Goal: Download file/media

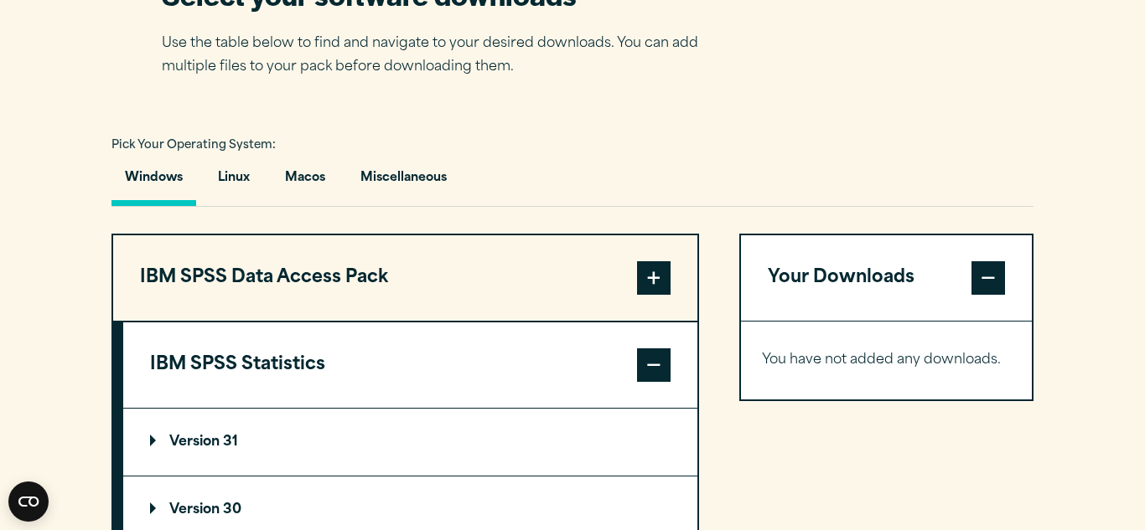
scroll to position [1161, 0]
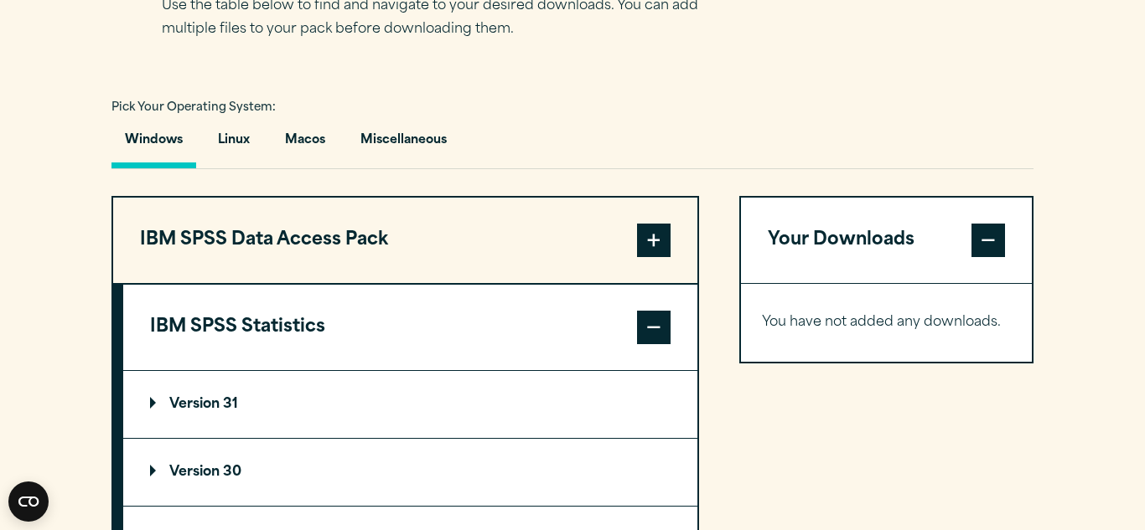
click at [204, 412] on summary "Version 31" at bounding box center [410, 404] width 574 height 67
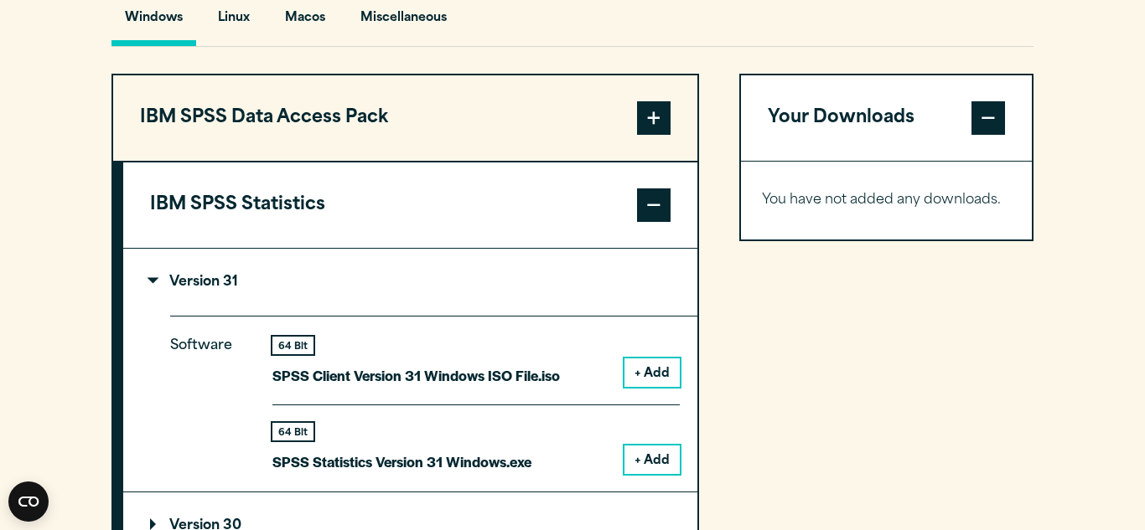
scroll to position [1285, 0]
click at [644, 377] on button "+ Add" at bounding box center [651, 372] width 55 height 28
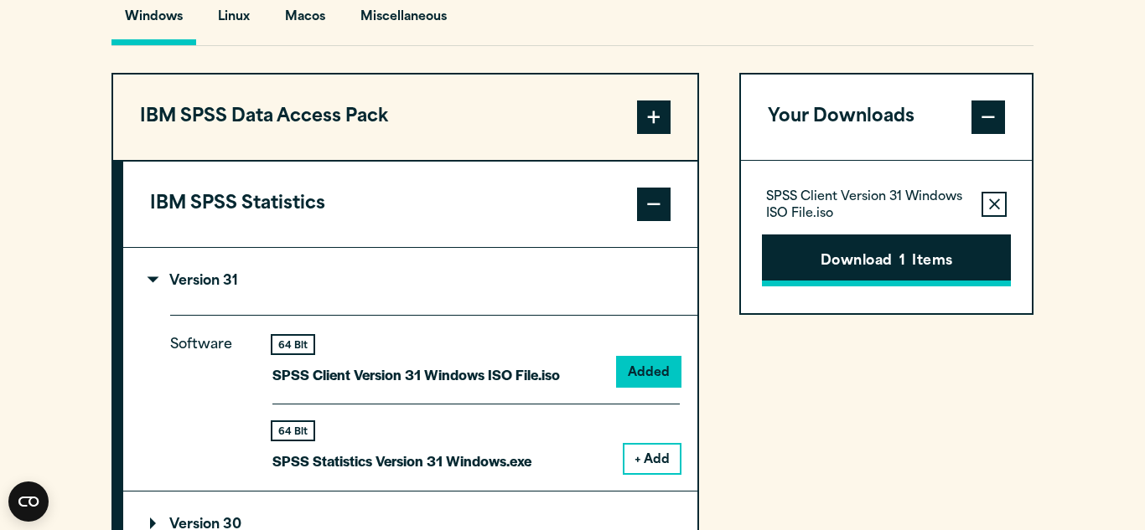
click at [890, 268] on button "Download 1 Items" at bounding box center [886, 261] width 249 height 52
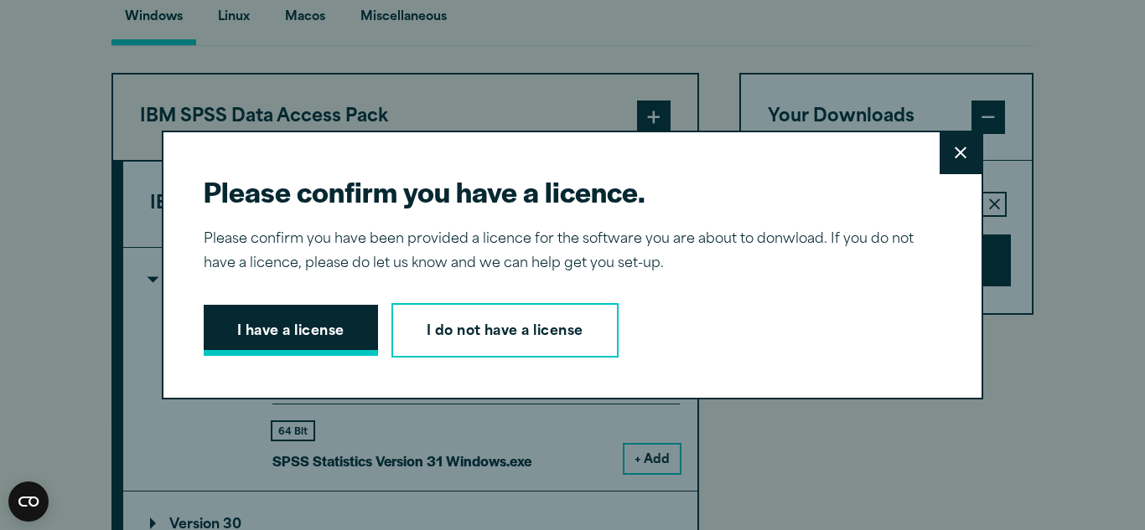
click at [305, 334] on button "I have a license" at bounding box center [291, 331] width 174 height 52
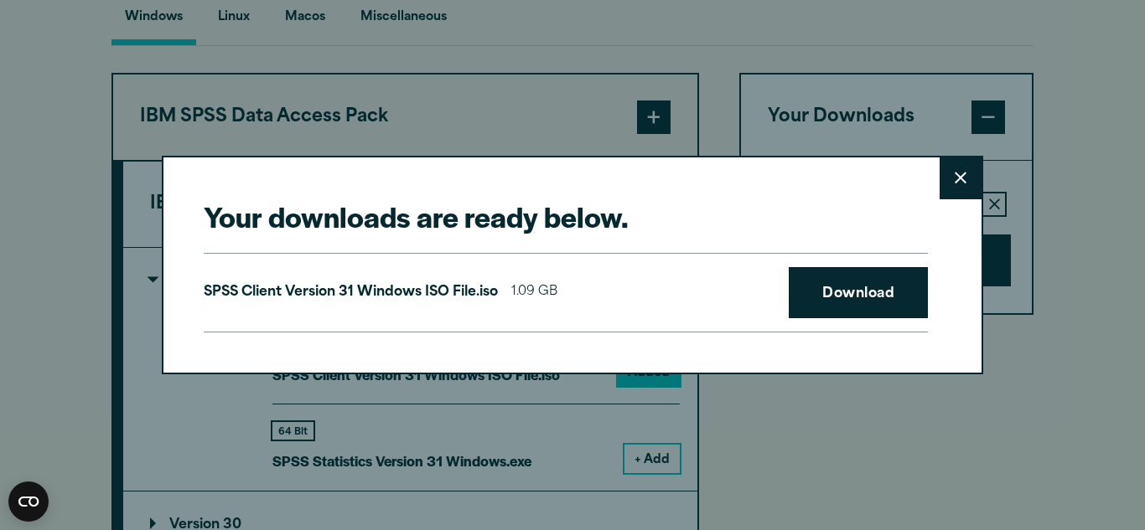
click at [967, 178] on button "Close" at bounding box center [960, 179] width 42 height 42
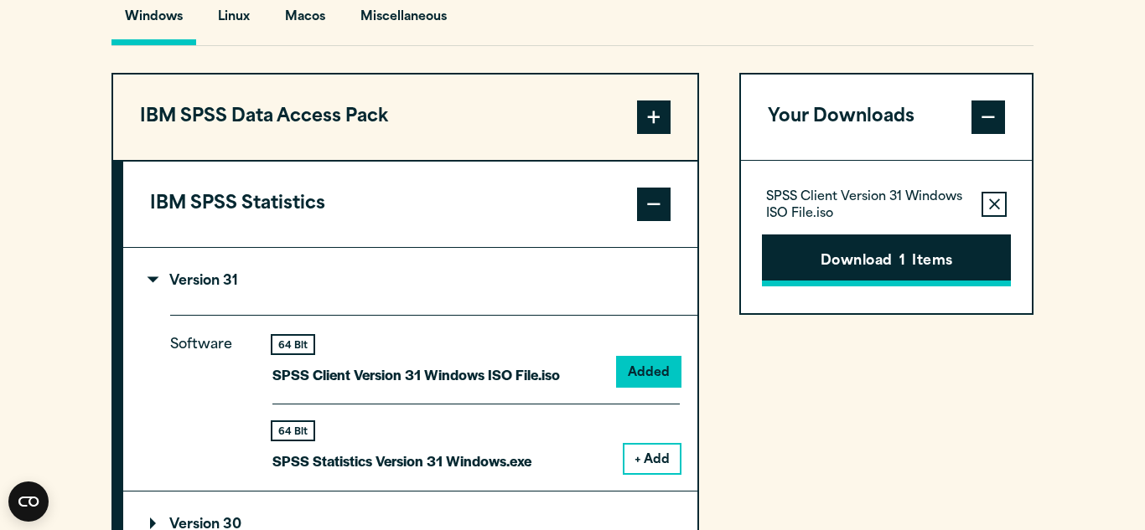
click at [913, 271] on button "Download 1 Items" at bounding box center [886, 261] width 249 height 52
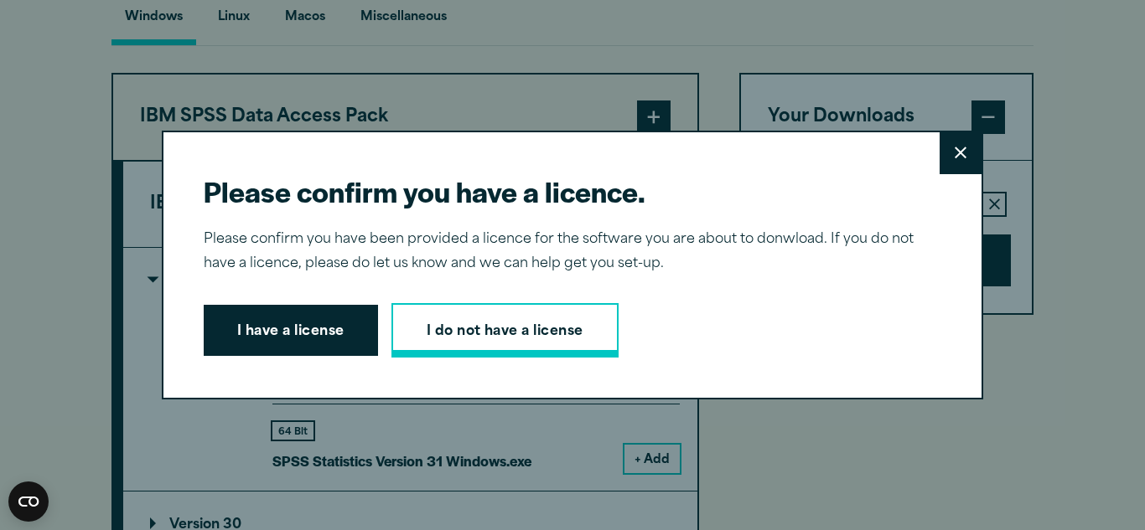
click at [556, 339] on link "I do not have a license" at bounding box center [504, 330] width 227 height 55
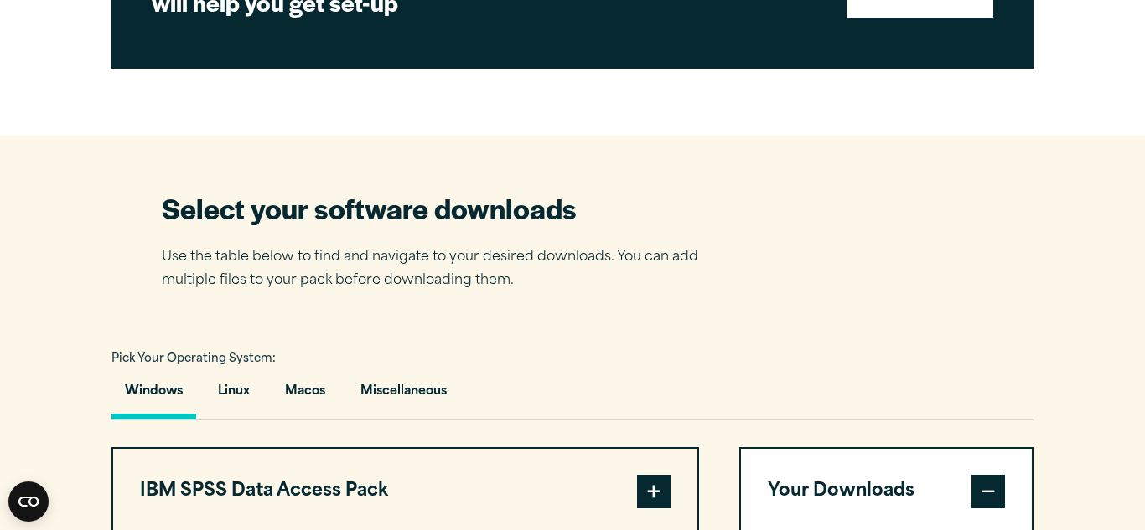
scroll to position [800, 0]
